Goal: Entertainment & Leisure: Browse casually

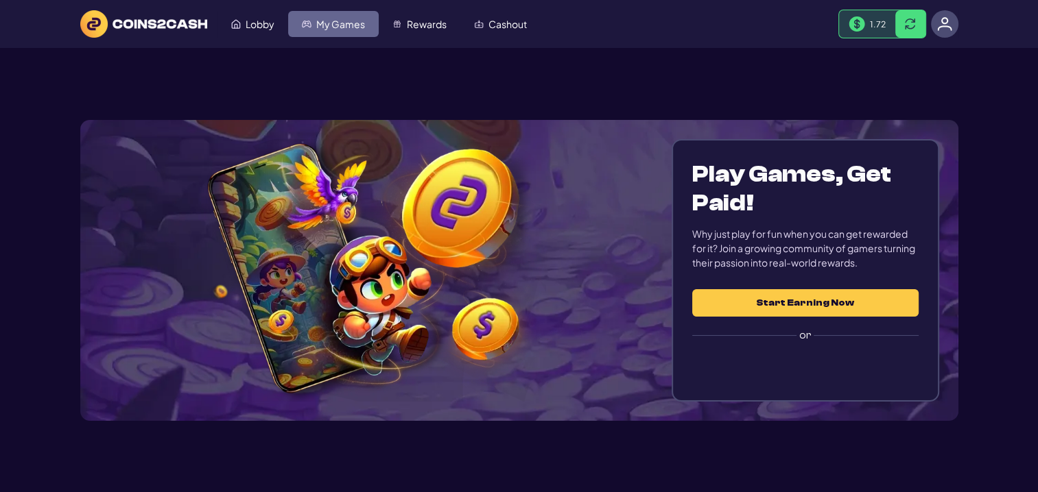
click at [363, 30] on link "My Games" at bounding box center [333, 24] width 91 height 26
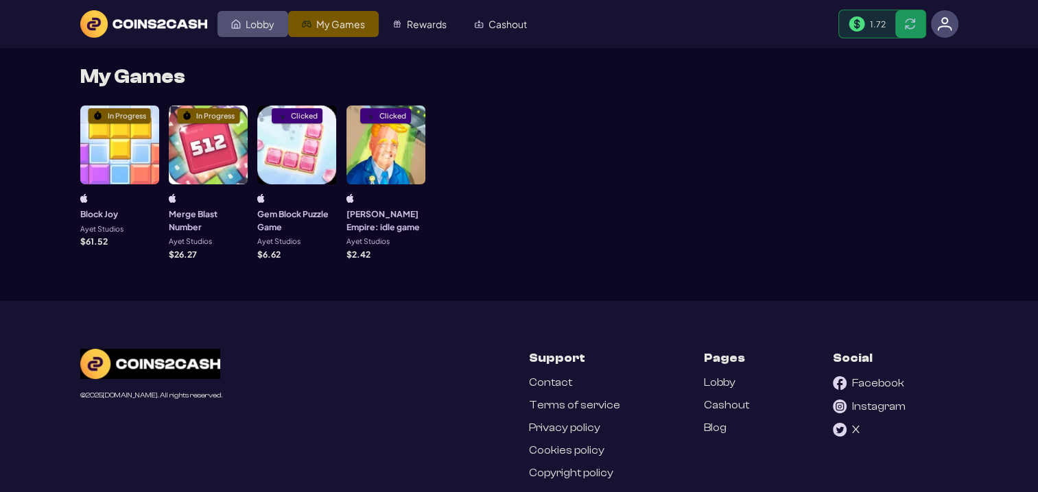
click at [250, 27] on span "Lobby" at bounding box center [260, 24] width 29 height 10
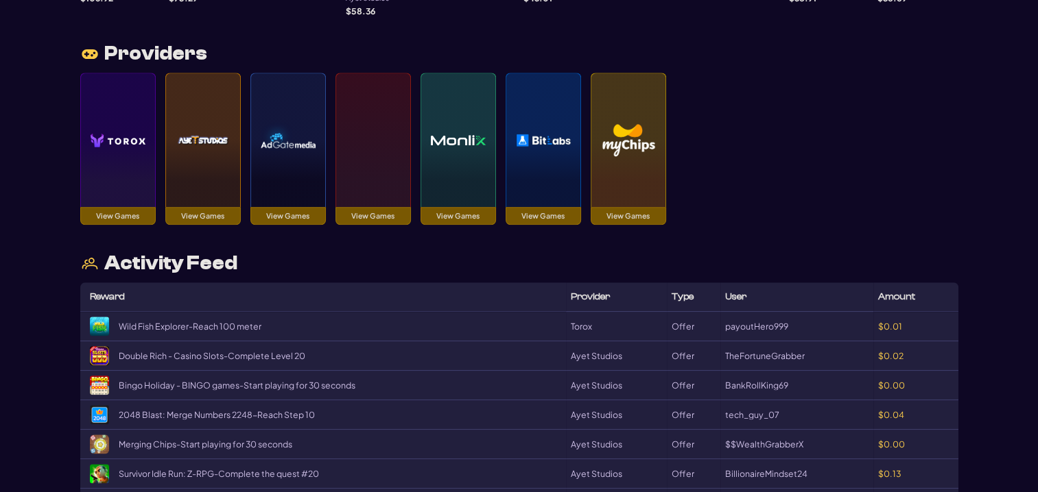
scroll to position [1509, 0]
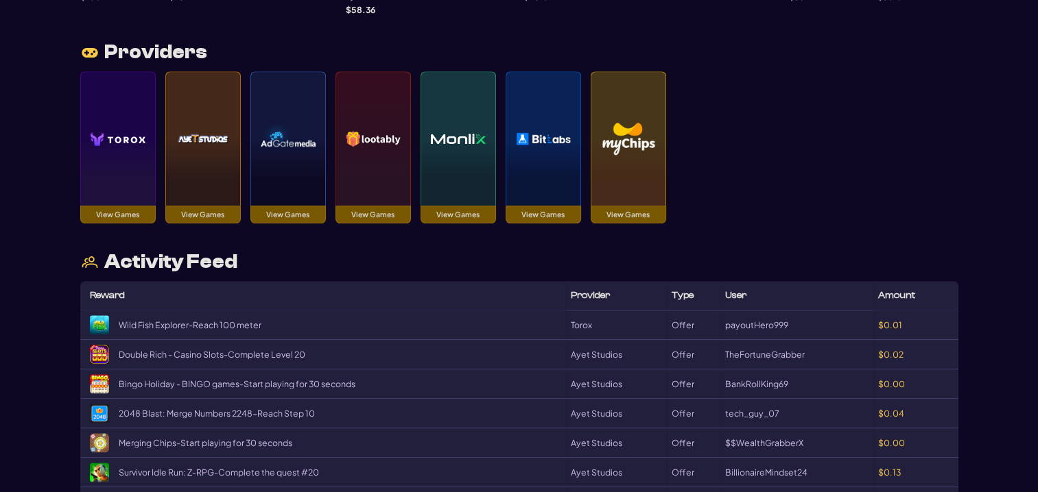
click at [137, 154] on img at bounding box center [118, 139] width 55 height 96
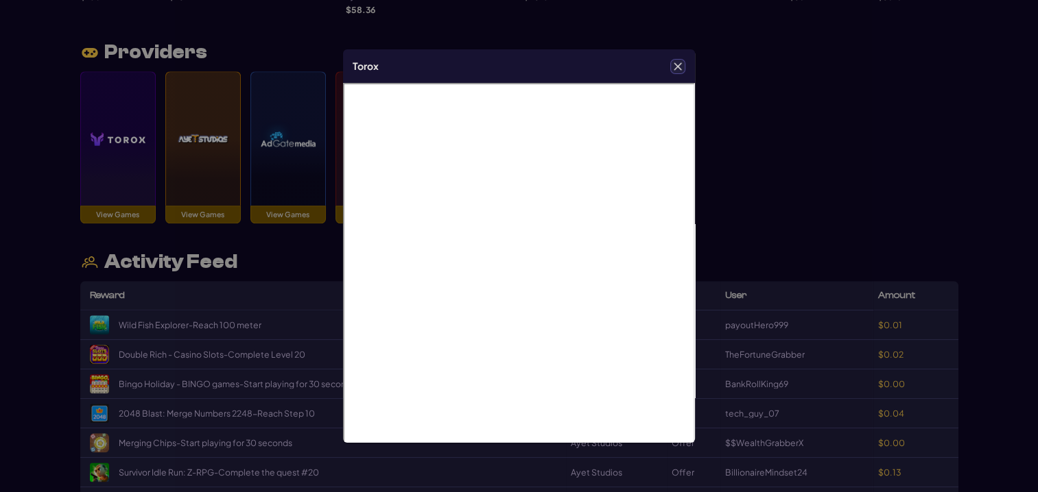
click at [680, 64] on icon "Close" at bounding box center [678, 66] width 8 height 8
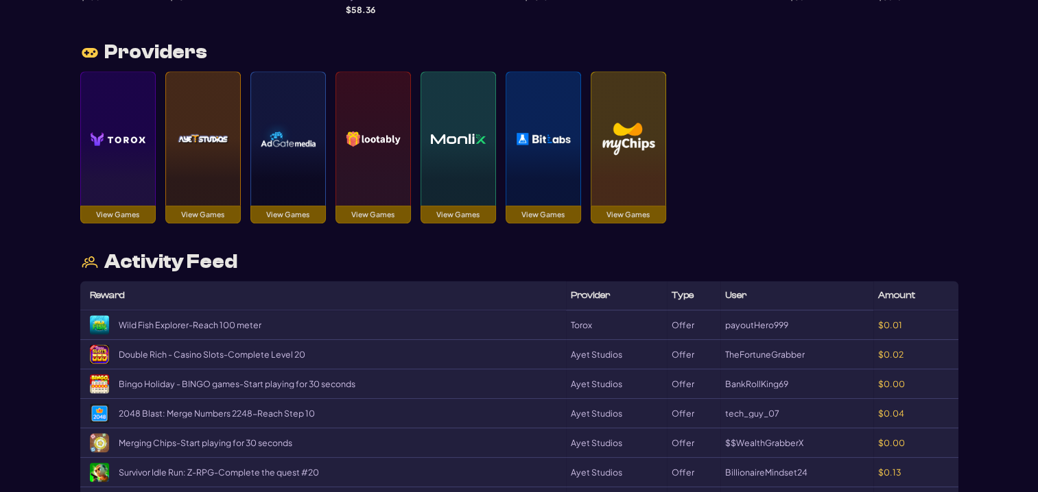
click at [392, 130] on img at bounding box center [373, 139] width 55 height 96
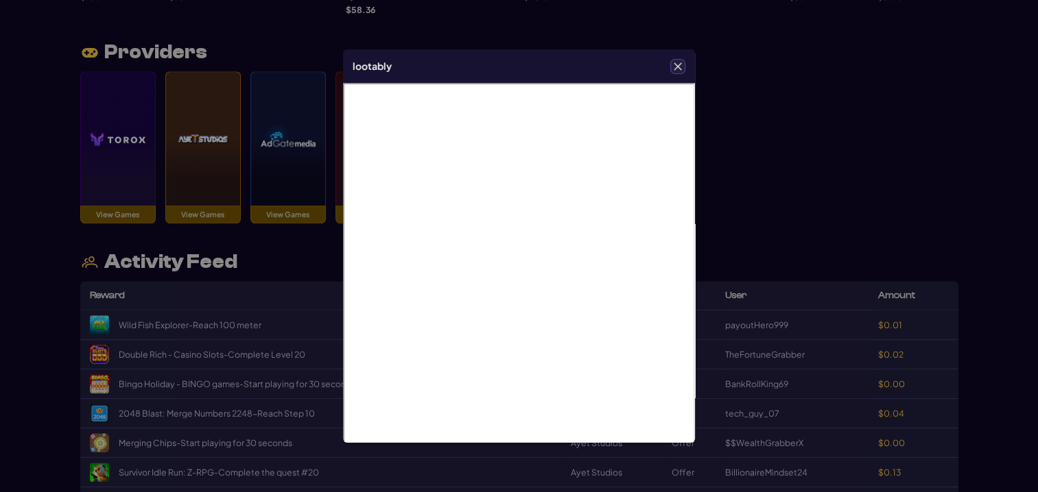
click at [678, 60] on button "Close" at bounding box center [678, 67] width 14 height 14
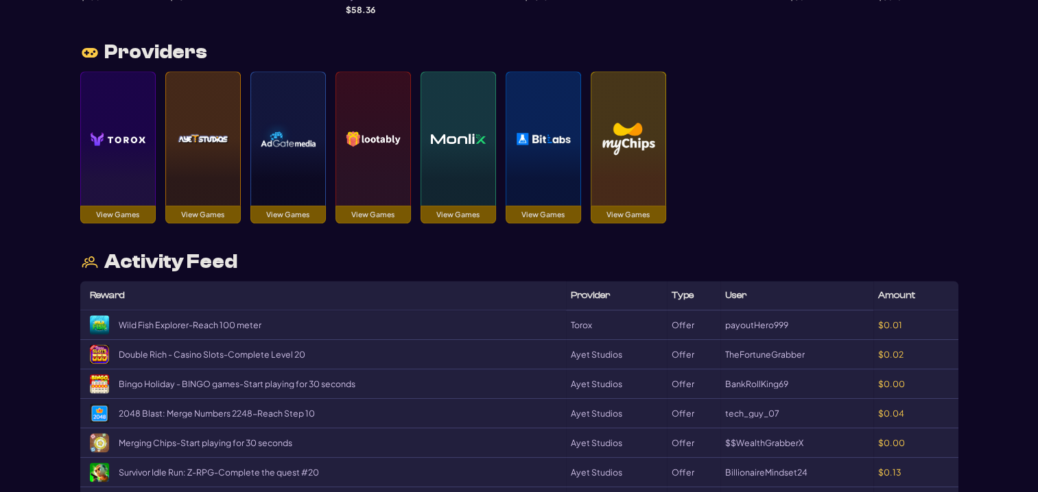
click at [645, 145] on img at bounding box center [628, 139] width 55 height 96
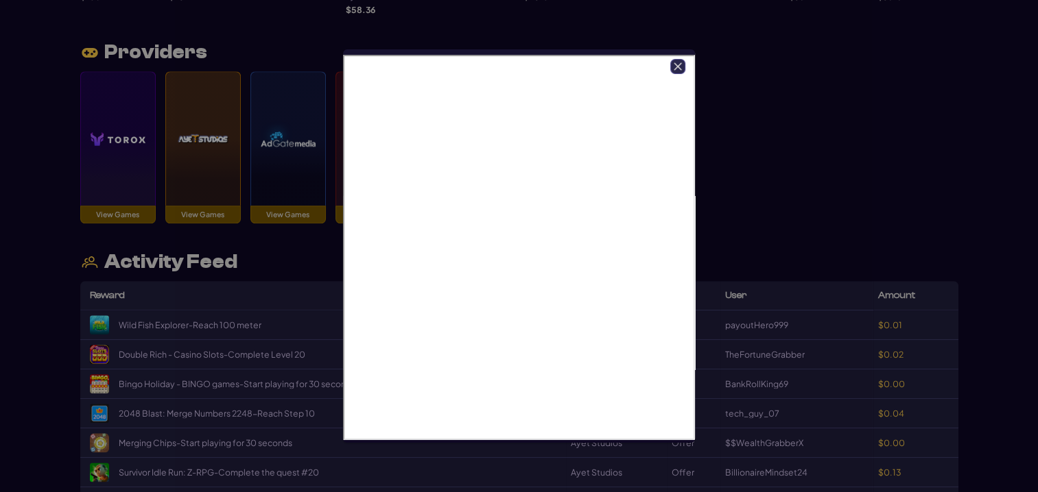
scroll to position [0, 0]
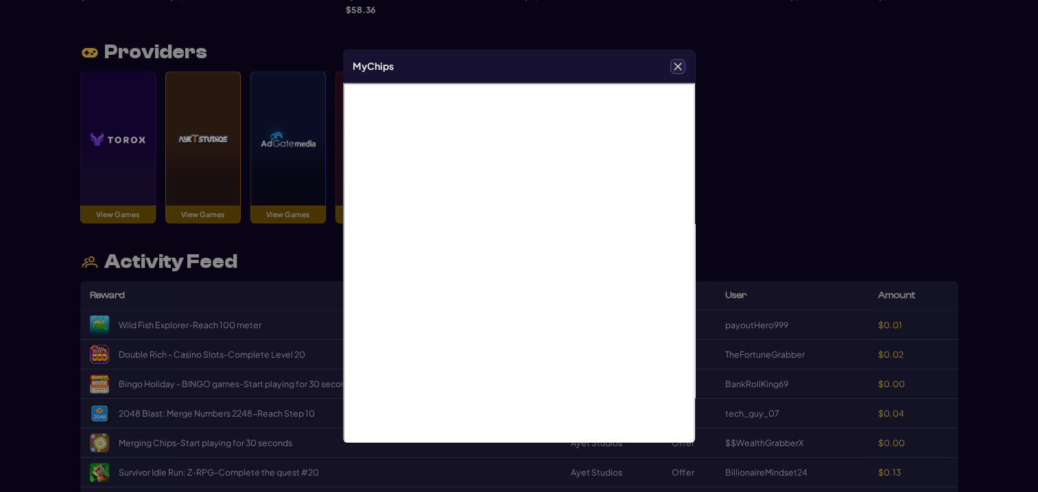
click at [678, 67] on icon "Close" at bounding box center [678, 66] width 8 height 8
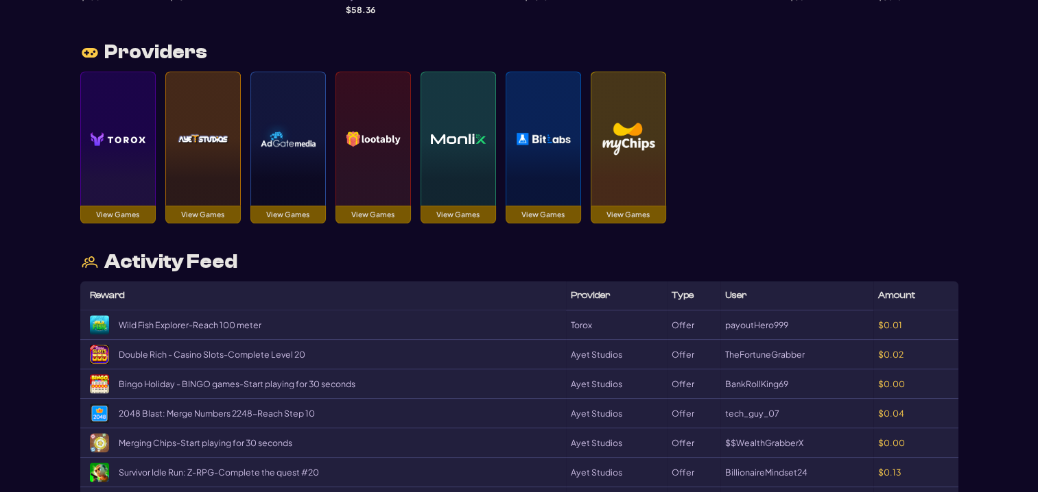
click at [472, 140] on img at bounding box center [458, 139] width 55 height 96
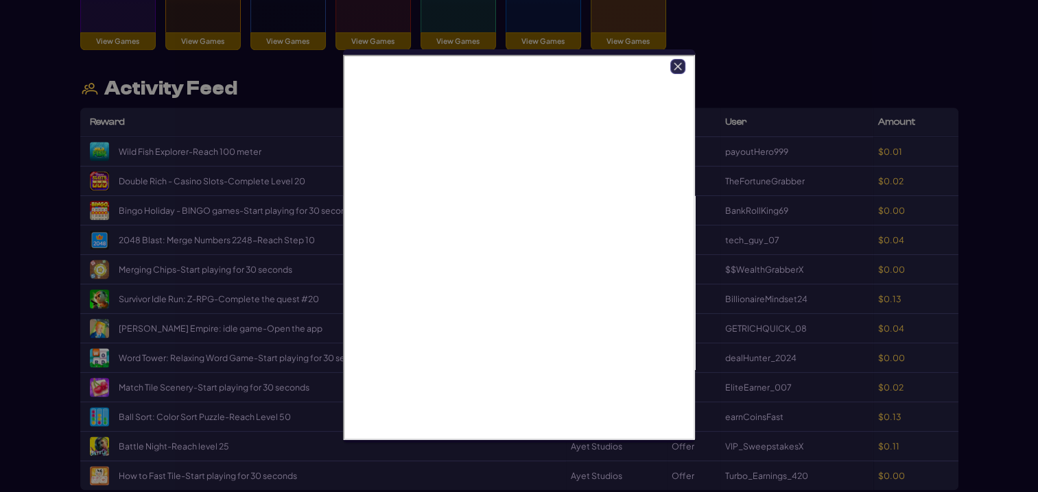
scroll to position [1715, 0]
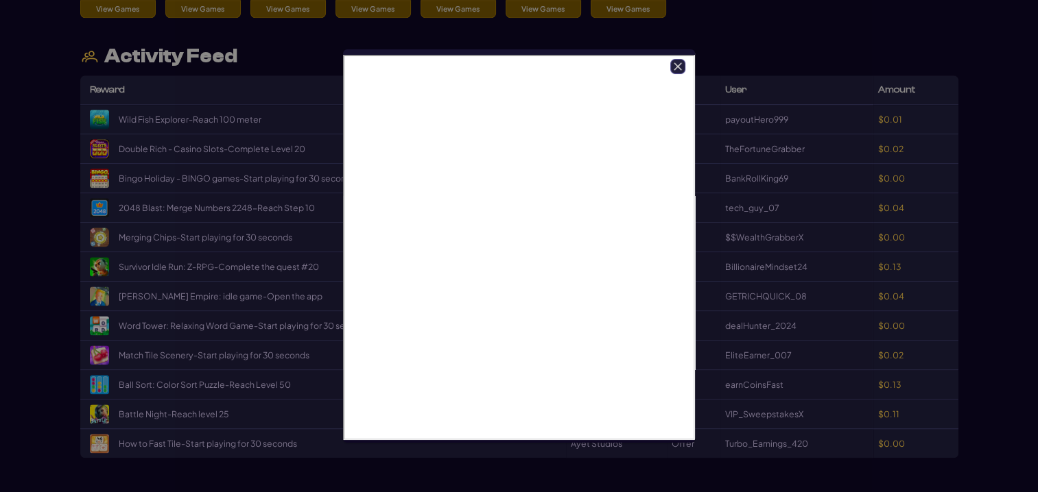
click at [678, 63] on icon "Close" at bounding box center [678, 67] width 10 height 10
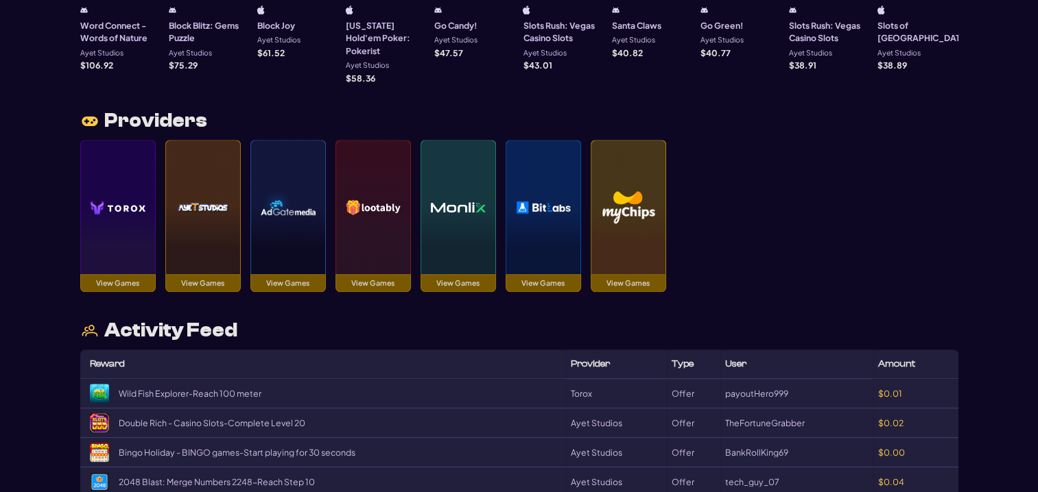
scroll to position [1440, 0]
click at [184, 174] on img at bounding box center [203, 207] width 55 height 96
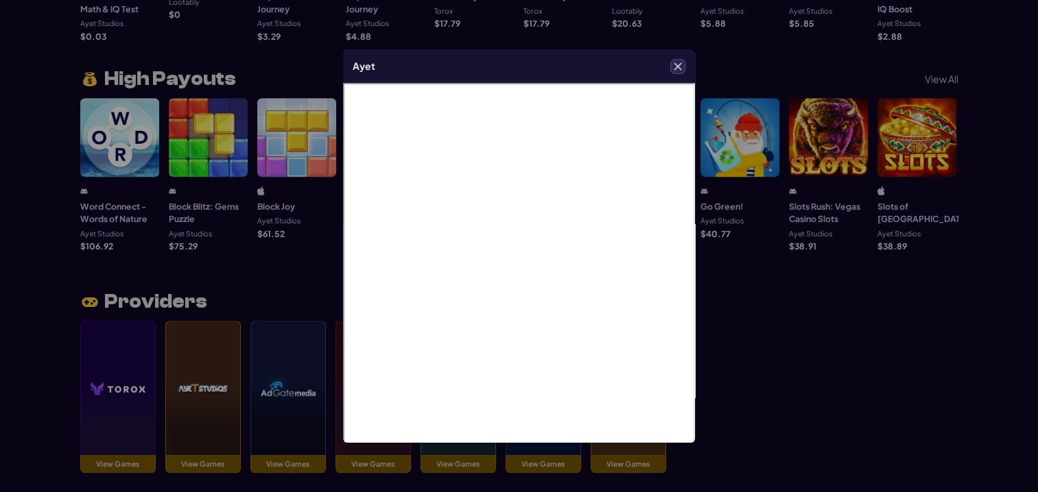
scroll to position [1234, 0]
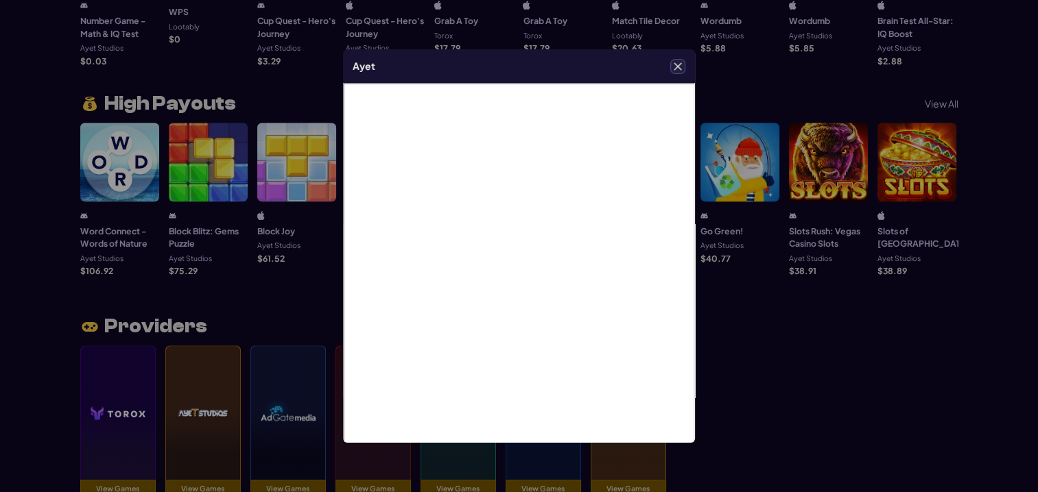
click at [675, 67] on icon "Close" at bounding box center [678, 67] width 10 height 10
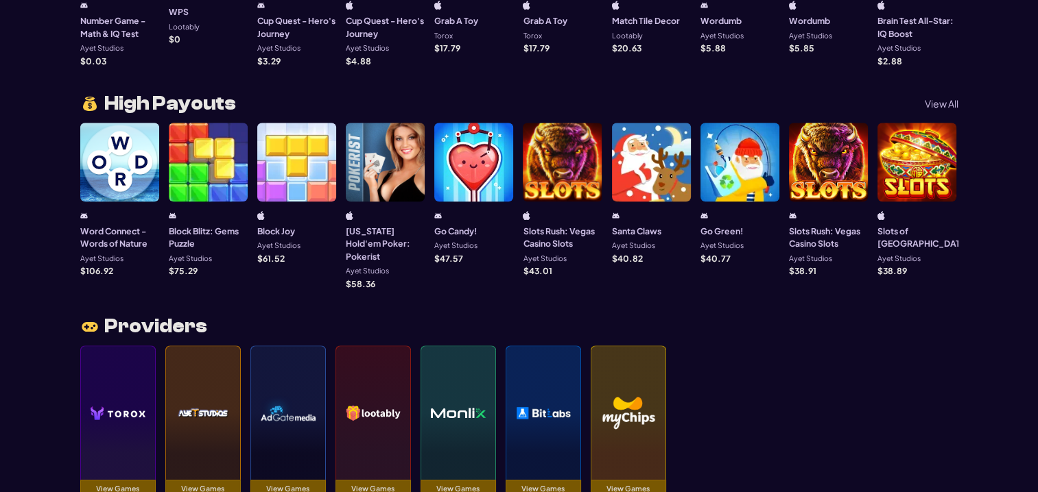
click at [287, 396] on img at bounding box center [288, 413] width 55 height 96
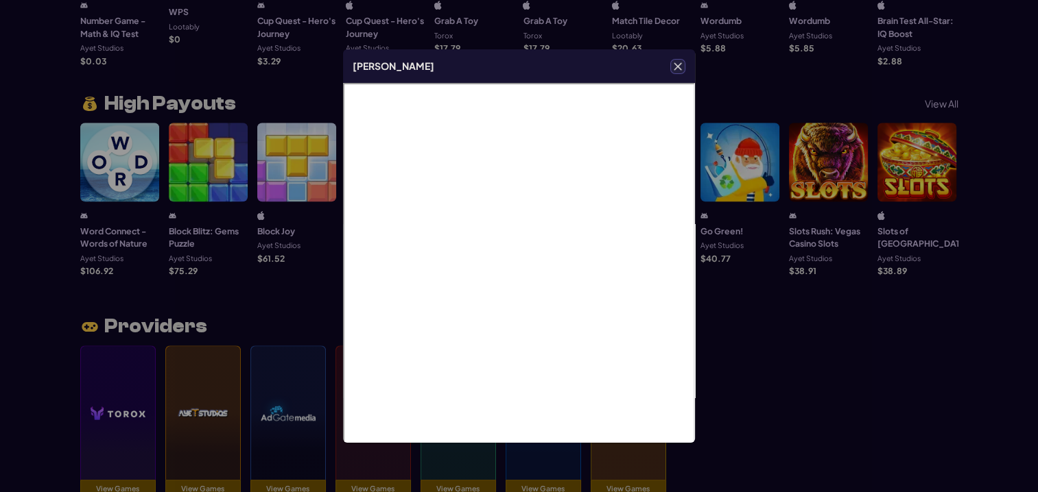
click at [678, 66] on icon "Close" at bounding box center [678, 66] width 8 height 8
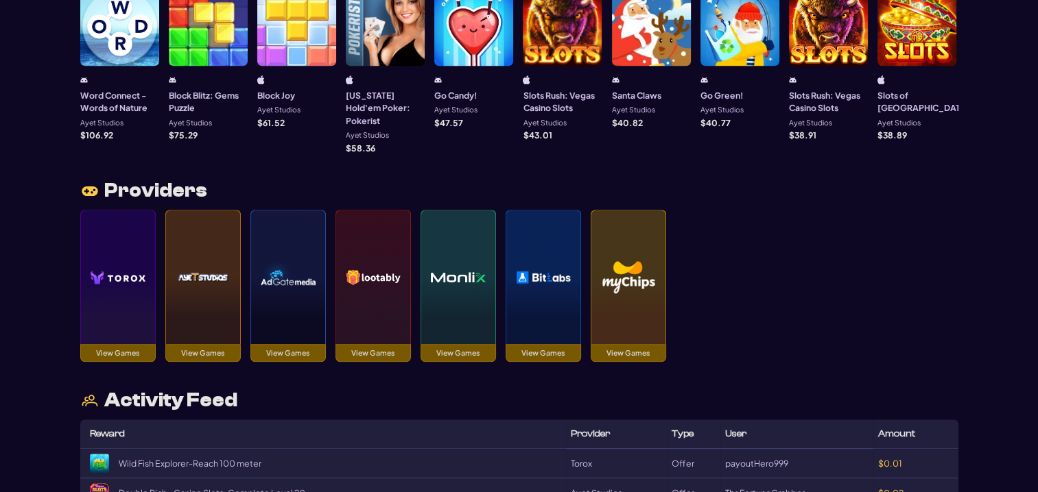
scroll to position [1372, 0]
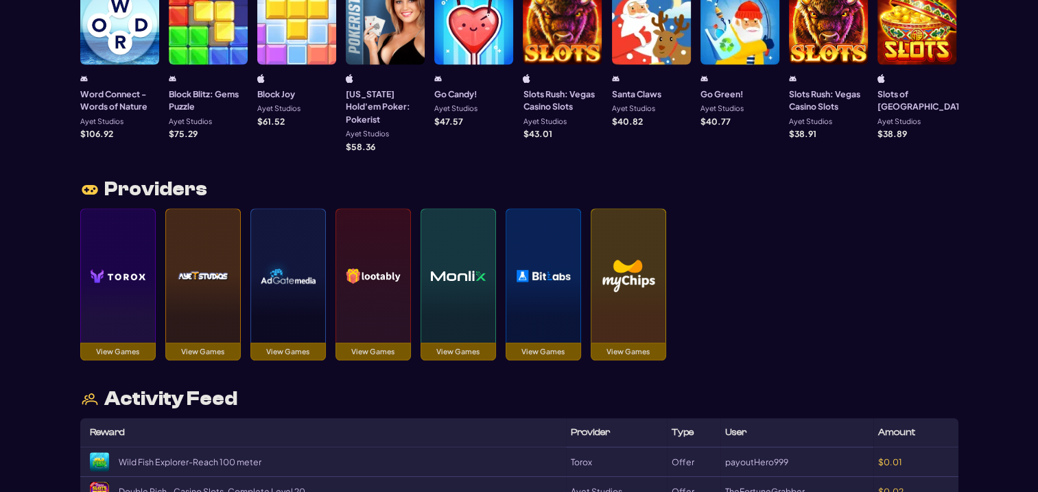
click at [531, 243] on img at bounding box center [543, 276] width 55 height 96
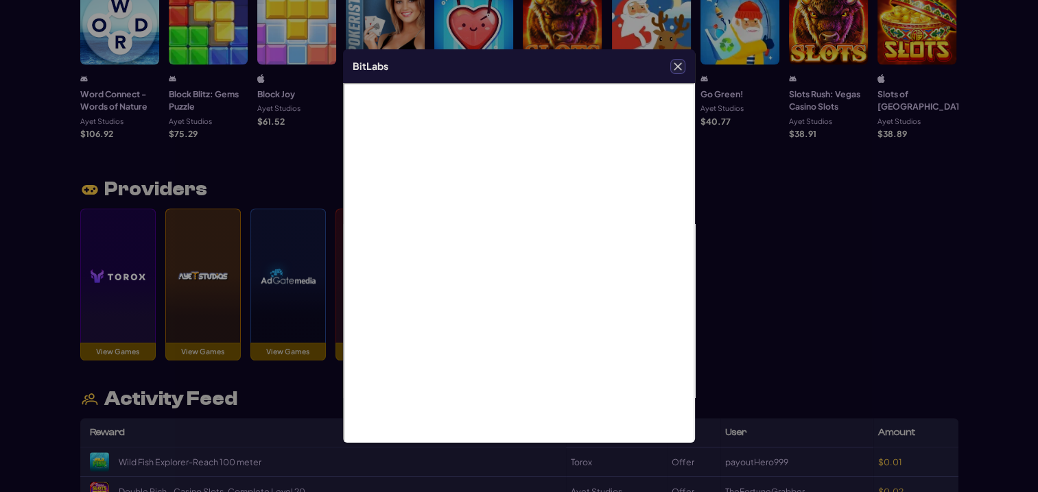
click at [676, 67] on icon "Close" at bounding box center [678, 66] width 8 height 8
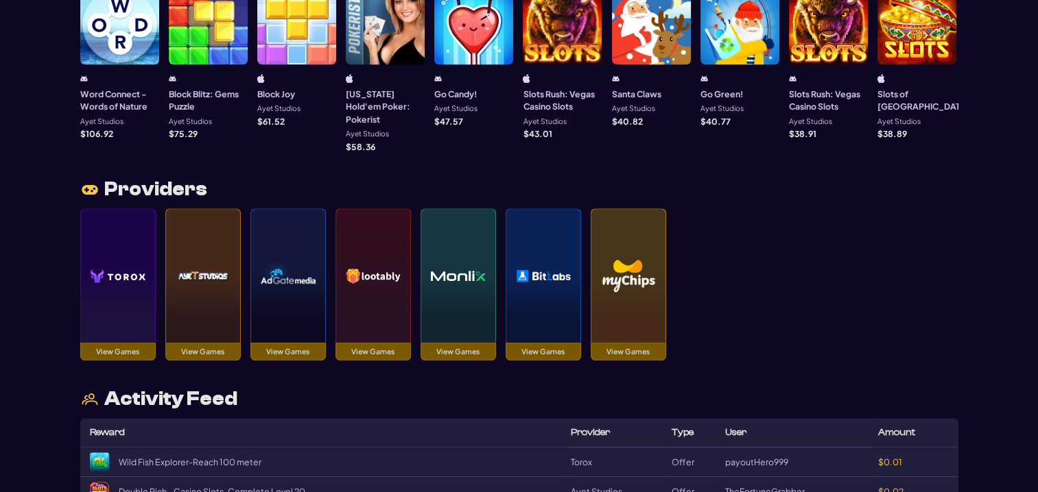
click at [118, 254] on img at bounding box center [118, 276] width 55 height 96
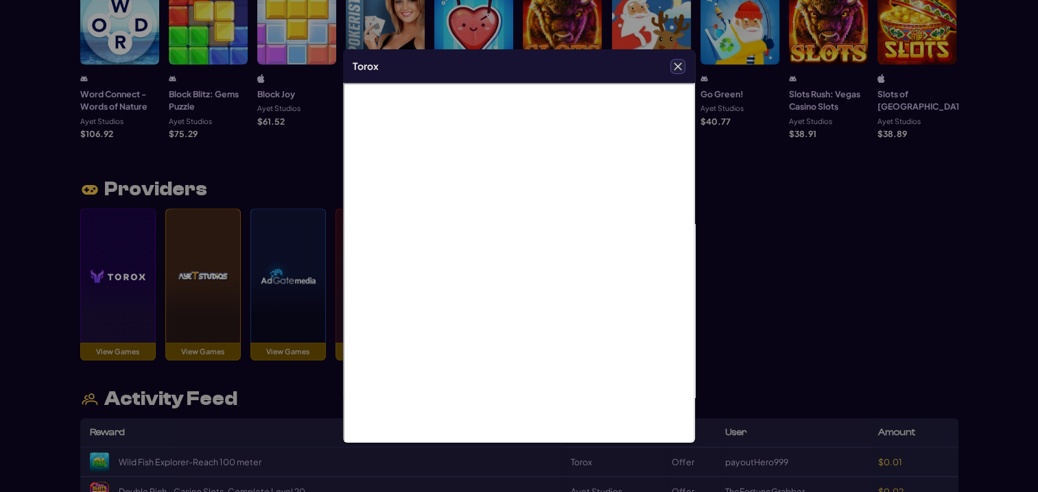
click at [678, 67] on icon "Close" at bounding box center [678, 66] width 8 height 8
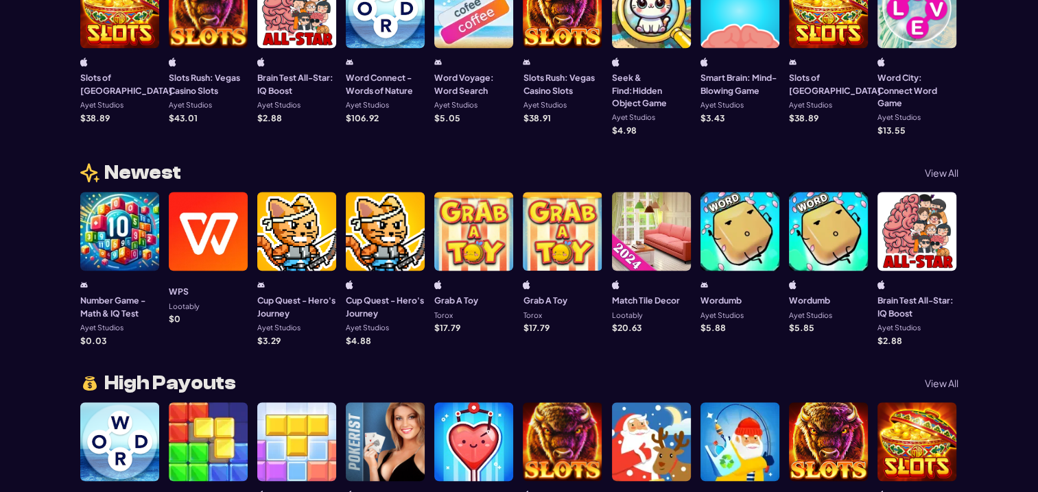
scroll to position [1029, 0]
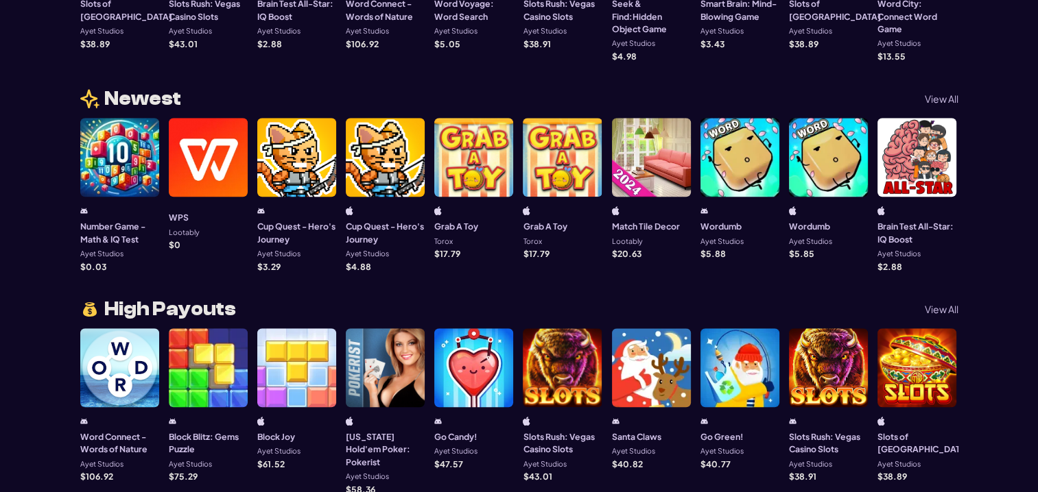
click at [946, 305] on p "View All" at bounding box center [942, 310] width 34 height 10
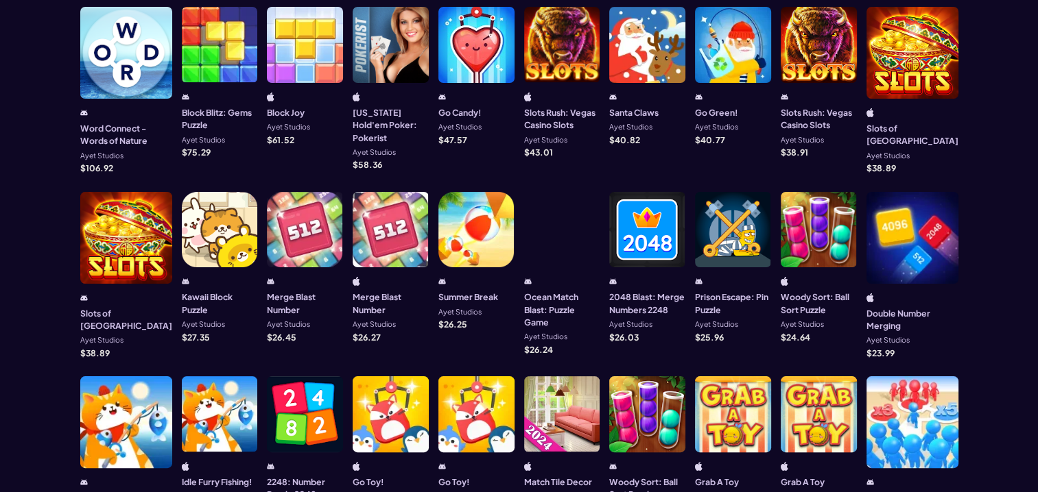
scroll to position [274, 0]
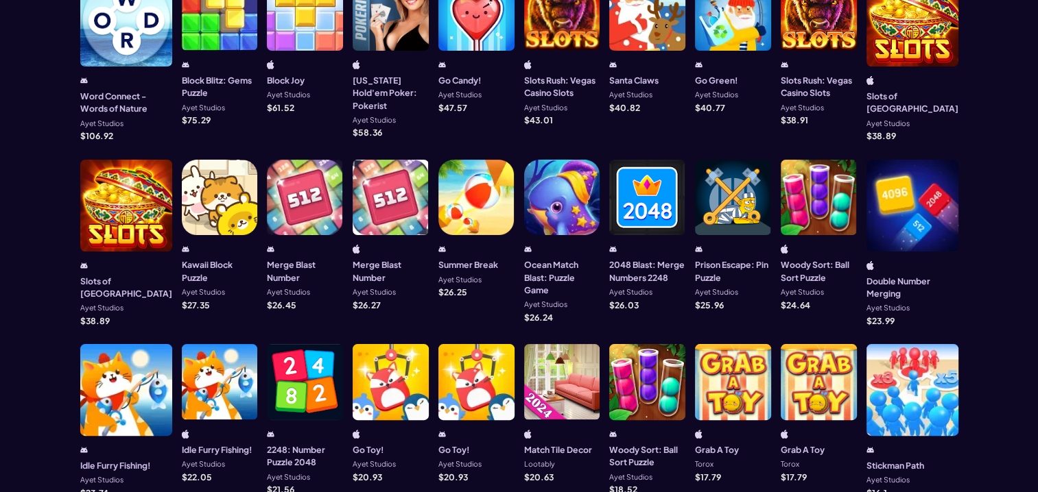
click at [376, 208] on div at bounding box center [391, 198] width 76 height 76
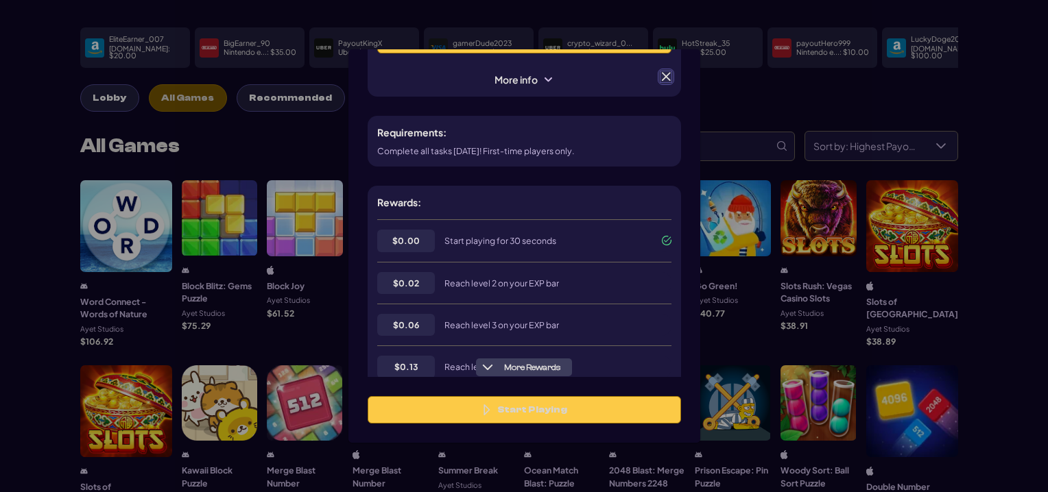
scroll to position [0, 0]
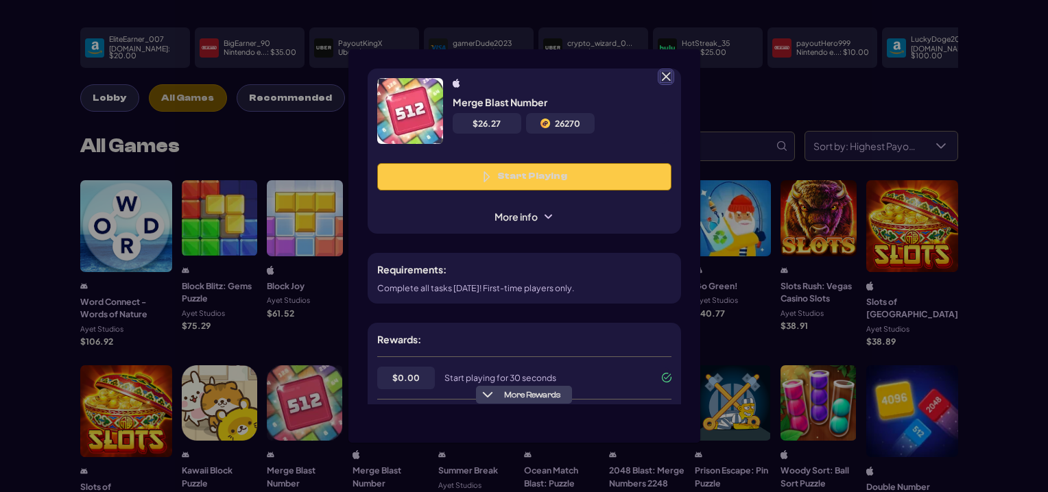
click at [523, 181] on button "Start Playing" at bounding box center [524, 176] width 294 height 27
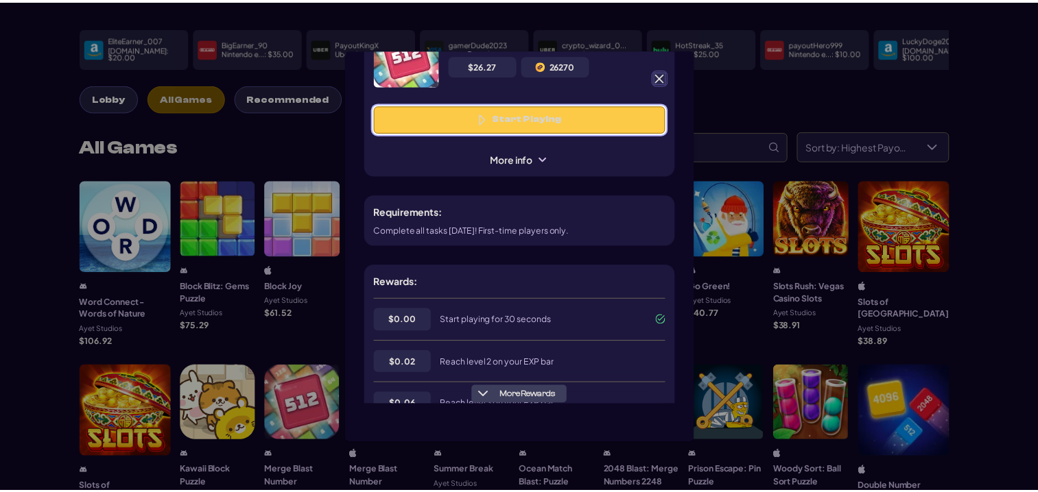
scroll to position [137, 0]
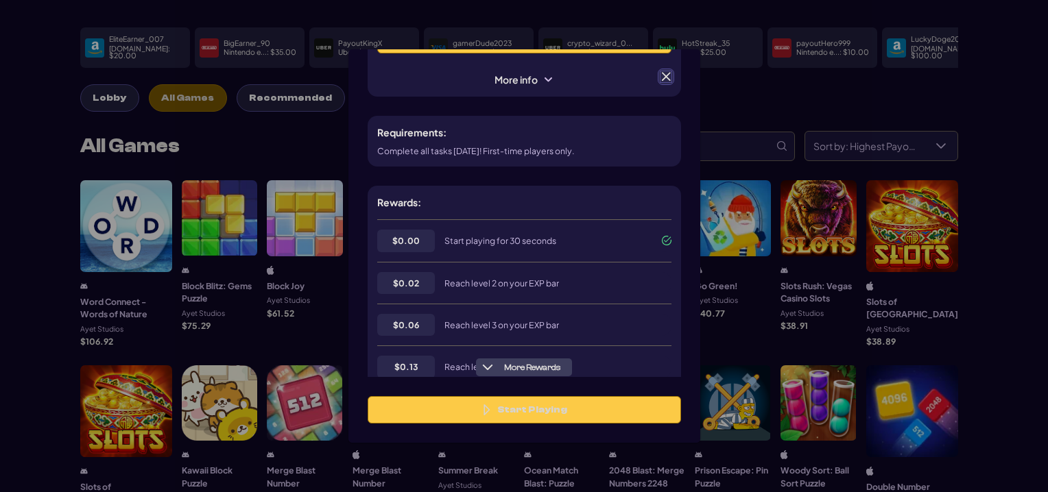
click at [667, 77] on span at bounding box center [666, 77] width 12 height 12
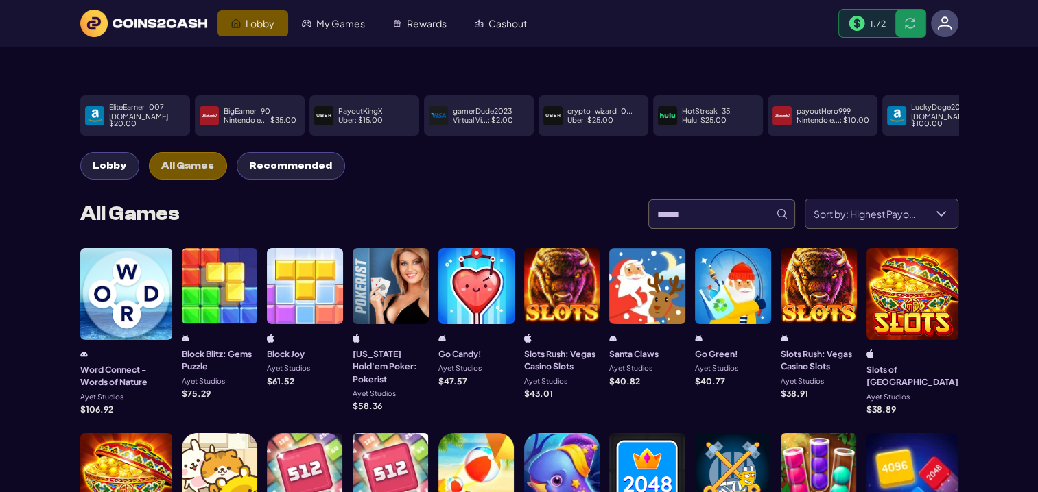
scroll to position [0, 0]
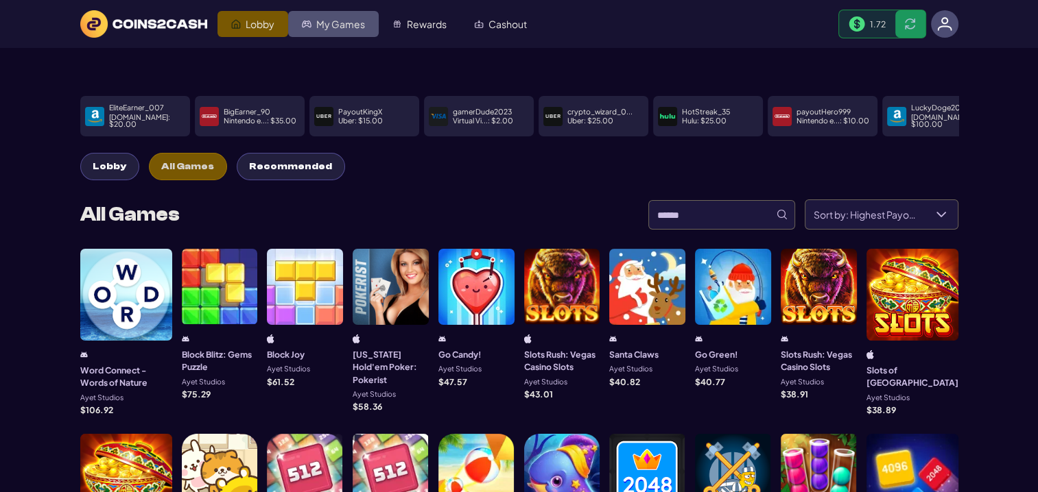
click at [337, 27] on span "My Games" at bounding box center [340, 24] width 49 height 10
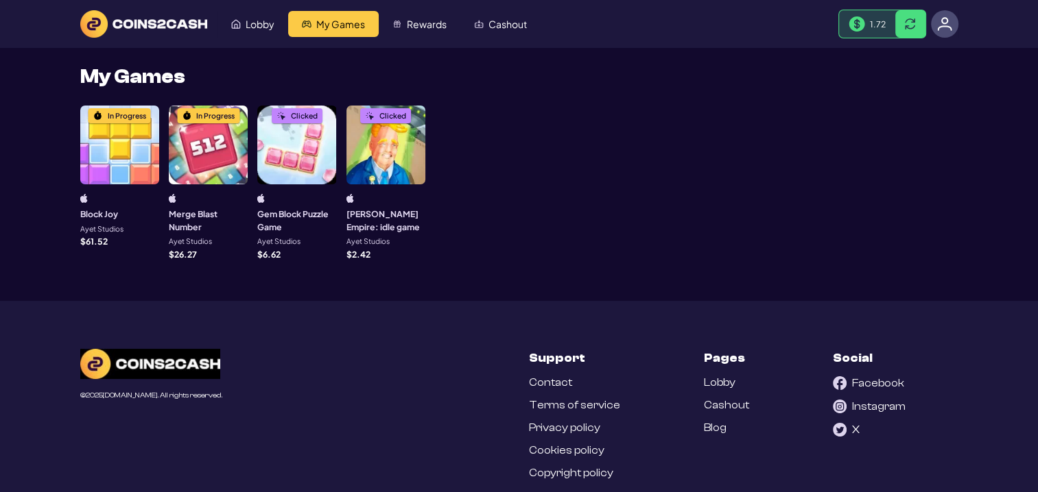
click at [219, 161] on div "In Progress" at bounding box center [208, 145] width 79 height 79
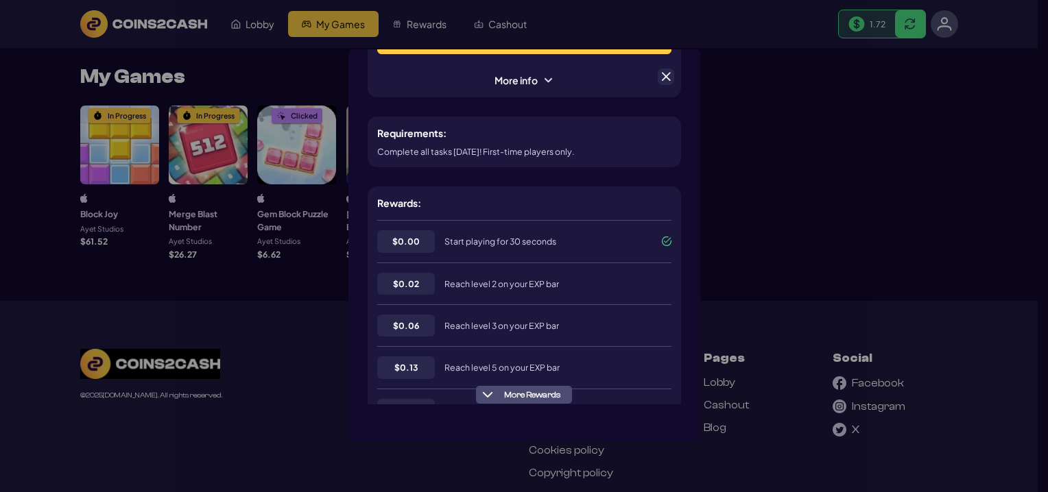
scroll to position [137, 0]
